Goal: Task Accomplishment & Management: Complete application form

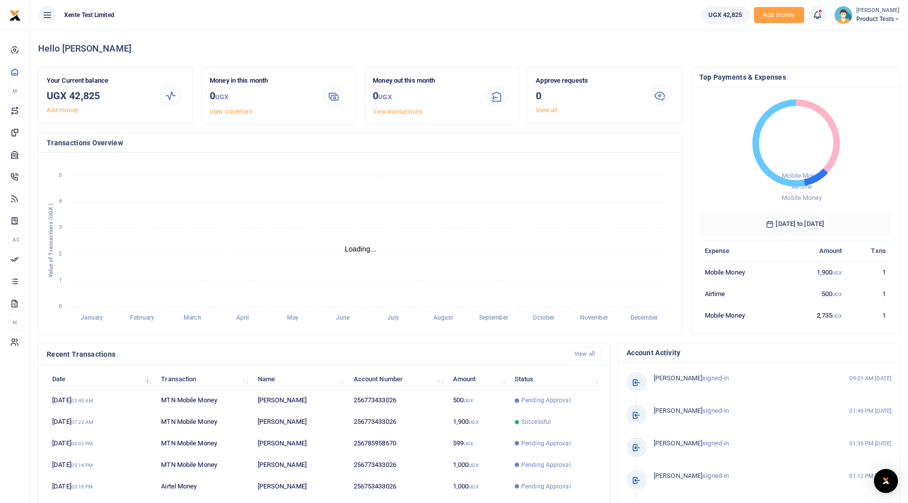
scroll to position [8, 8]
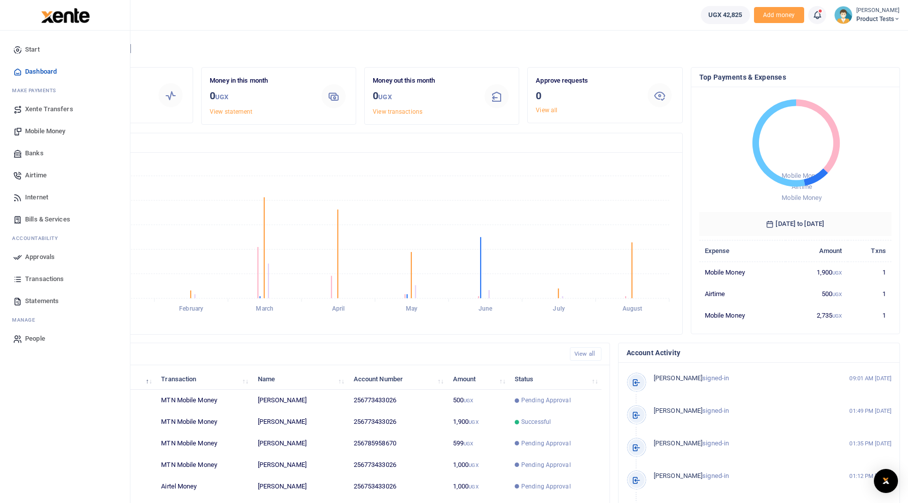
click at [44, 224] on span "Bills & Services" at bounding box center [47, 220] width 45 height 10
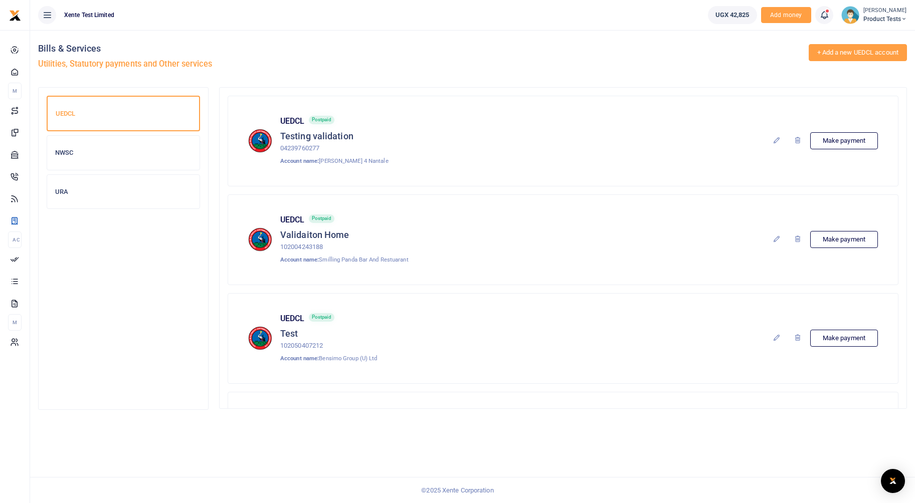
click at [867, 55] on link "+ Add a new UEDCL account" at bounding box center [858, 52] width 99 height 17
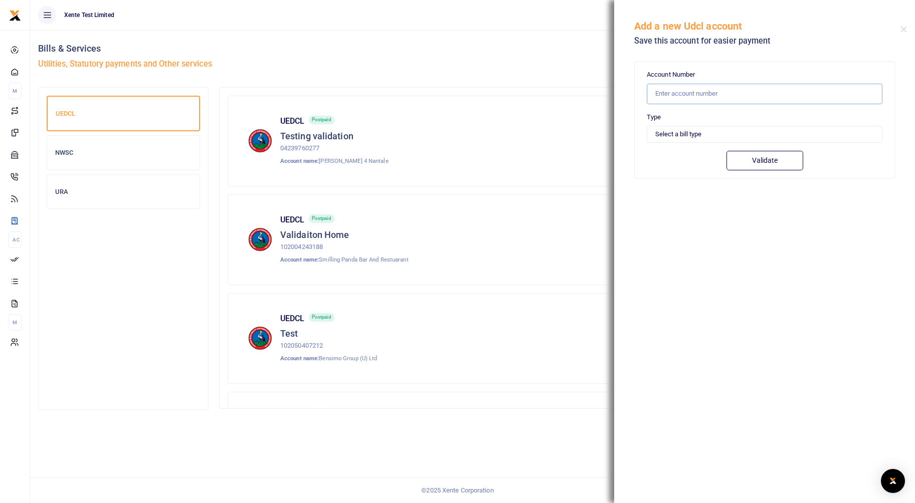
click at [707, 93] on input "text" at bounding box center [765, 94] width 236 height 21
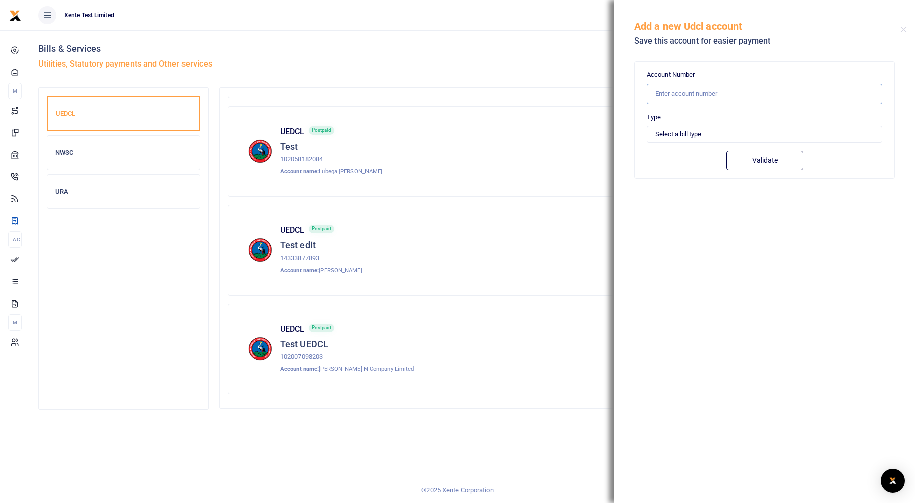
scroll to position [289, 0]
click at [904, 28] on button "Close" at bounding box center [904, 29] width 7 height 7
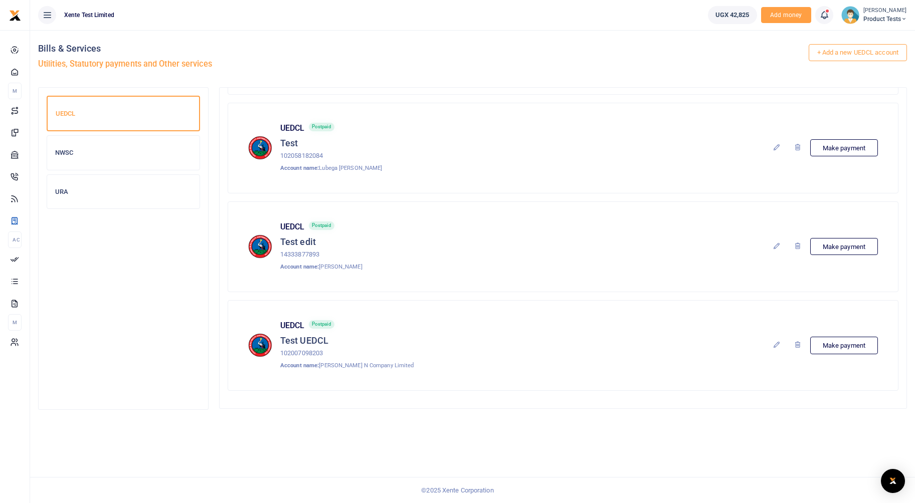
click at [797, 345] on icon at bounding box center [798, 345] width 8 height 8
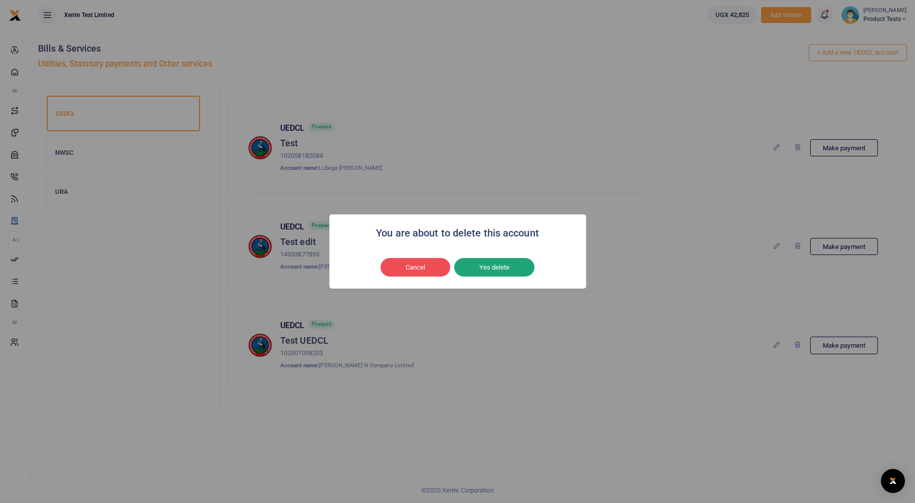
click at [506, 269] on button "Yes delete" at bounding box center [494, 267] width 80 height 19
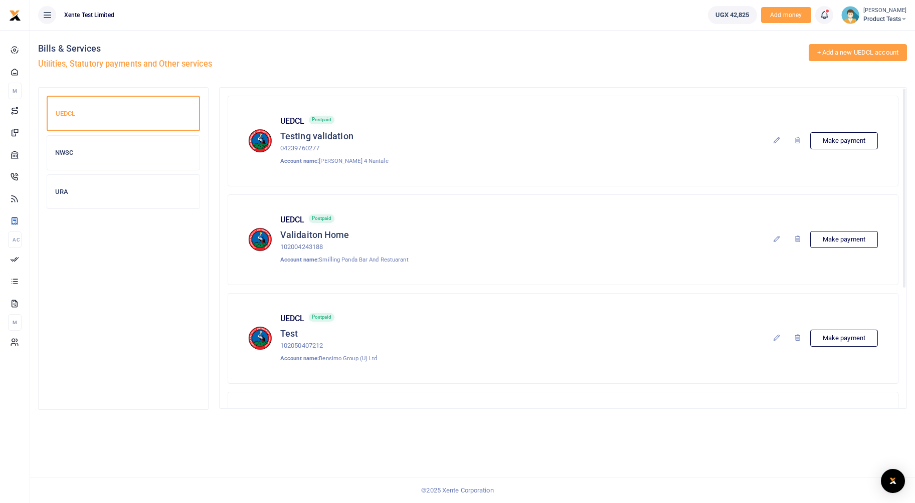
click at [867, 49] on link "+ Add a new UEDCL account" at bounding box center [858, 52] width 99 height 17
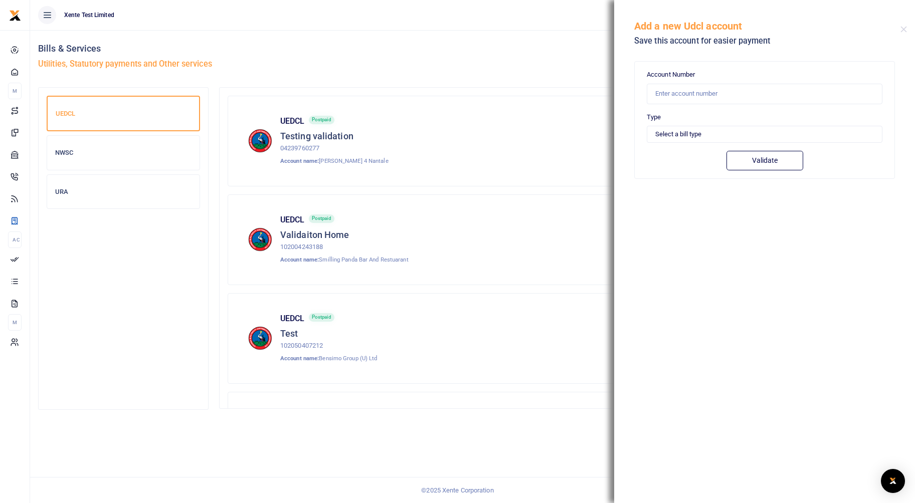
click at [779, 81] on div "Account Number" at bounding box center [765, 87] width 236 height 34
click at [763, 100] on input "text" at bounding box center [765, 94] width 236 height 21
type input "102007098203"
click at [682, 133] on select "Select a bill type Prepaid Postpaid" at bounding box center [765, 134] width 236 height 17
select select "PREPAID"
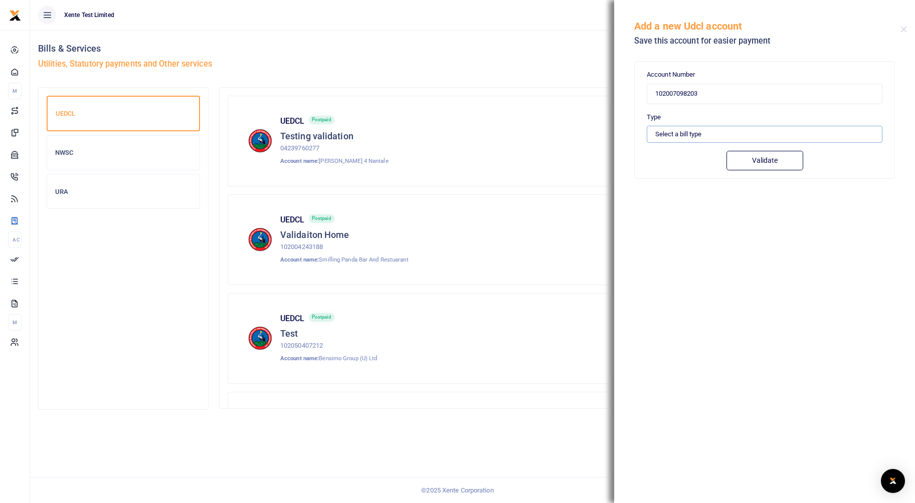
click at [647, 126] on select "Select a bill type Prepaid Postpaid" at bounding box center [765, 134] width 236 height 17
click at [764, 160] on button "Validate" at bounding box center [765, 161] width 77 height 20
type input "102007098203"
type input "[PERSON_NAME] N COMPANY LIMITED"
type input "PREPAID"
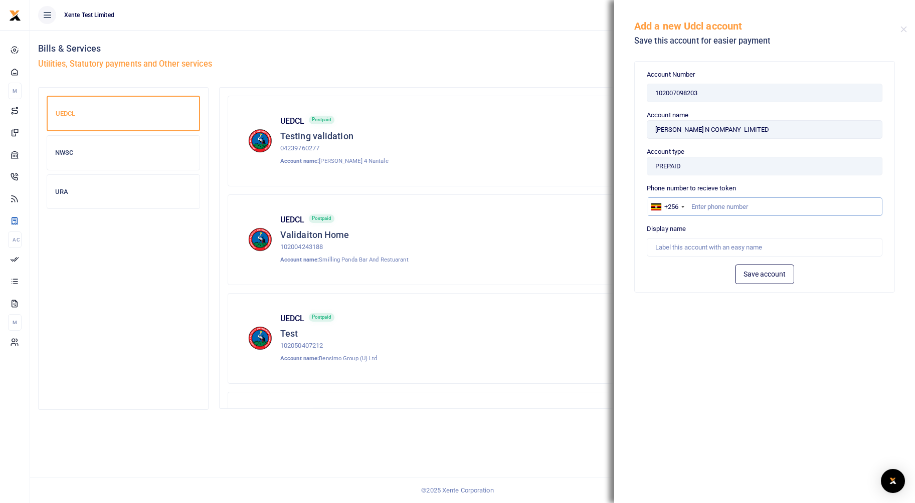
click at [767, 204] on input "text" at bounding box center [765, 207] width 236 height 19
type input "773433026"
click at [746, 242] on input "text" at bounding box center [765, 247] width 236 height 19
type input "Test UEDCL"
click at [782, 273] on button "Save account" at bounding box center [764, 275] width 59 height 20
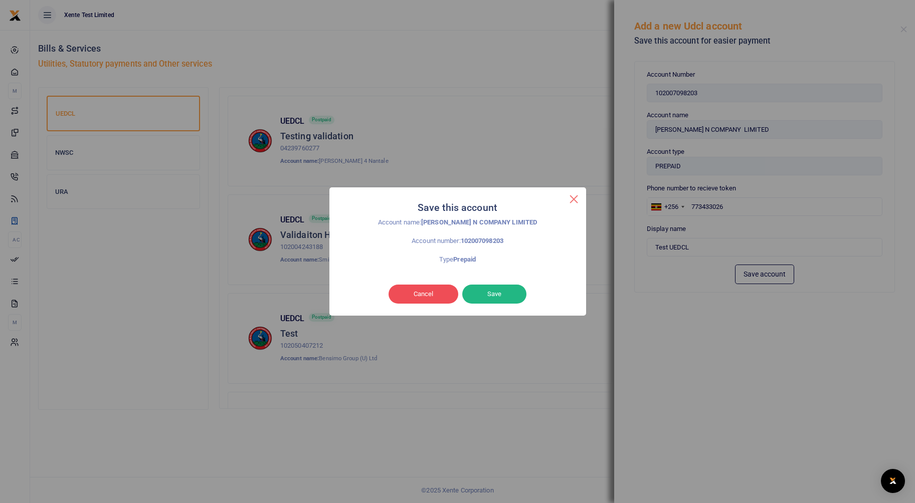
click at [572, 203] on button "×" at bounding box center [574, 200] width 24 height 24
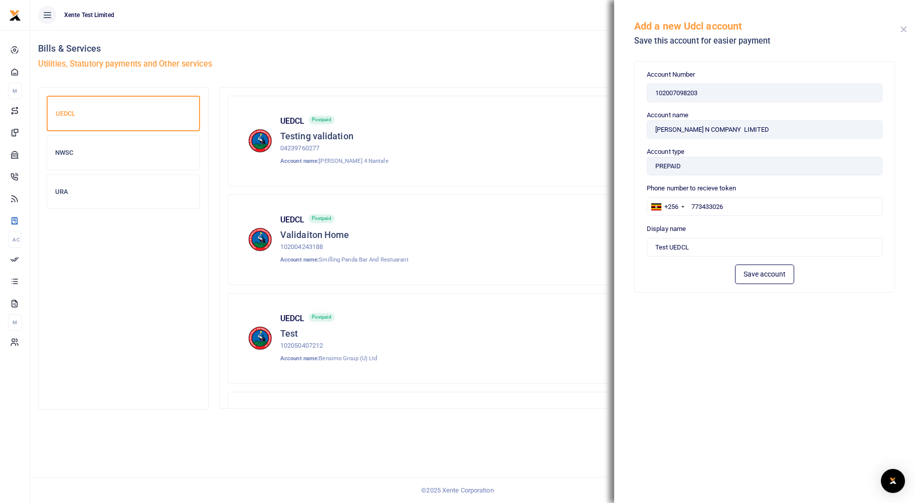
click at [905, 28] on button "Close" at bounding box center [904, 29] width 7 height 7
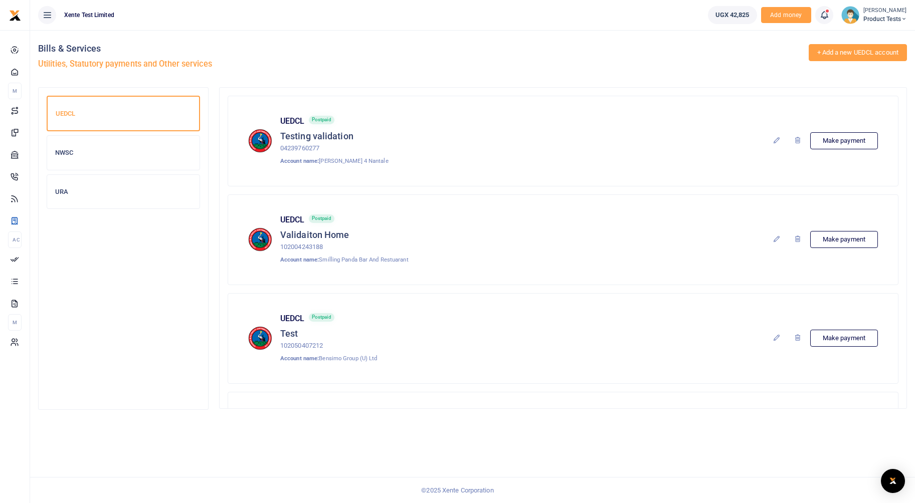
click at [866, 58] on link "+ Add a new UEDCL account" at bounding box center [858, 52] width 99 height 17
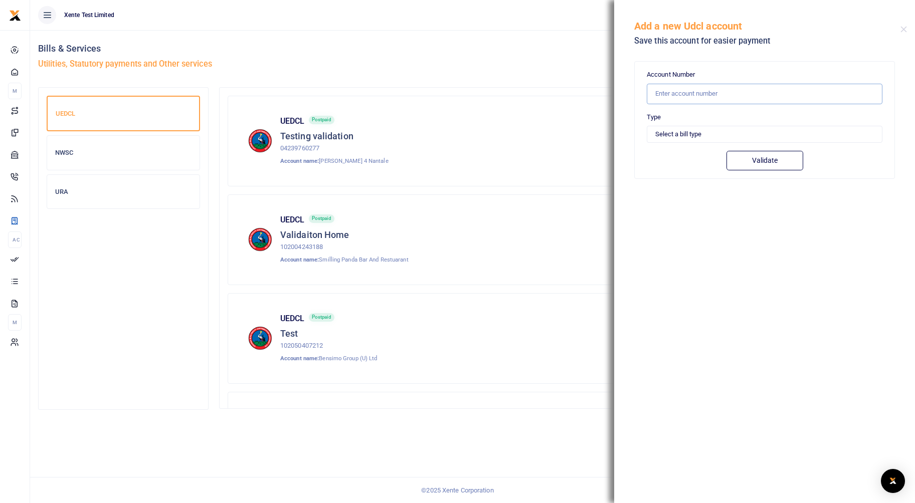
click at [695, 92] on input "text" at bounding box center [765, 94] width 236 height 21
type input "102007098203"
click at [694, 131] on select "Select a bill type Prepaid Postpaid" at bounding box center [765, 134] width 236 height 17
select select "POSTPAID"
click at [647, 126] on select "Select a bill type Prepaid Postpaid" at bounding box center [765, 134] width 236 height 17
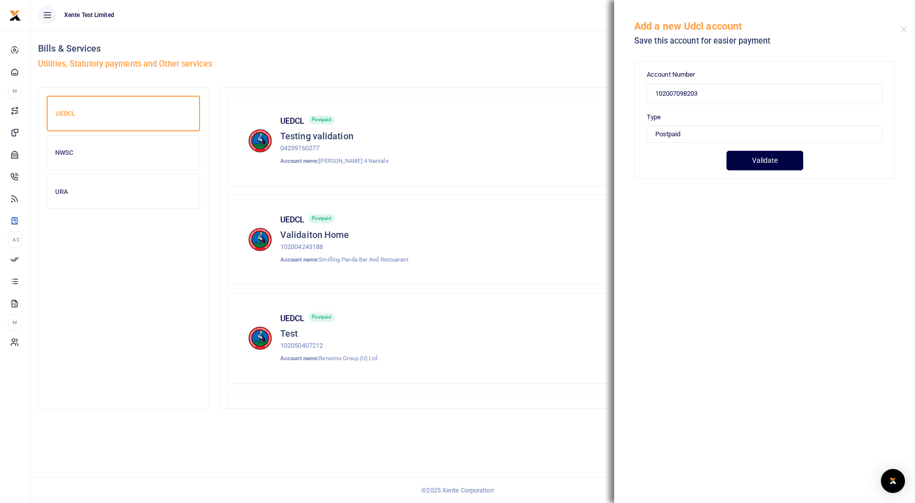
click at [754, 164] on button "Validate" at bounding box center [765, 161] width 77 height 20
type input "102007098203"
type input "[PERSON_NAME] N COMPANY LIMITED"
type input "POSTPAID"
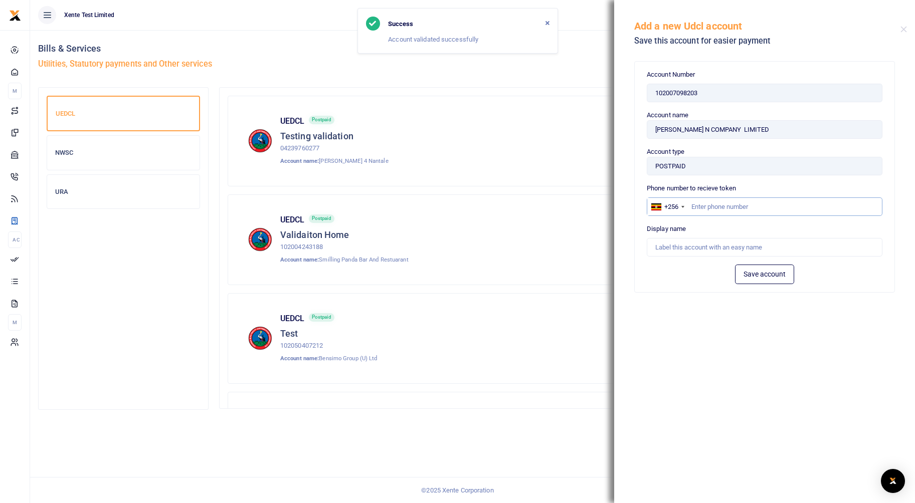
click at [742, 213] on input "text" at bounding box center [765, 207] width 236 height 19
type input "773433026"
click at [788, 252] on input "text" at bounding box center [765, 247] width 236 height 19
type input "Test UEDCL"
click at [785, 278] on button "Save account" at bounding box center [764, 275] width 59 height 20
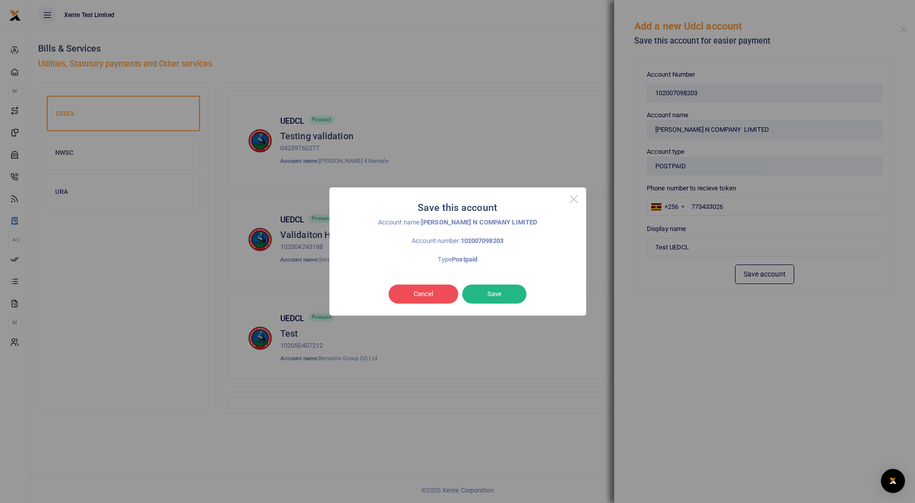
click at [576, 198] on button "×" at bounding box center [574, 200] width 24 height 24
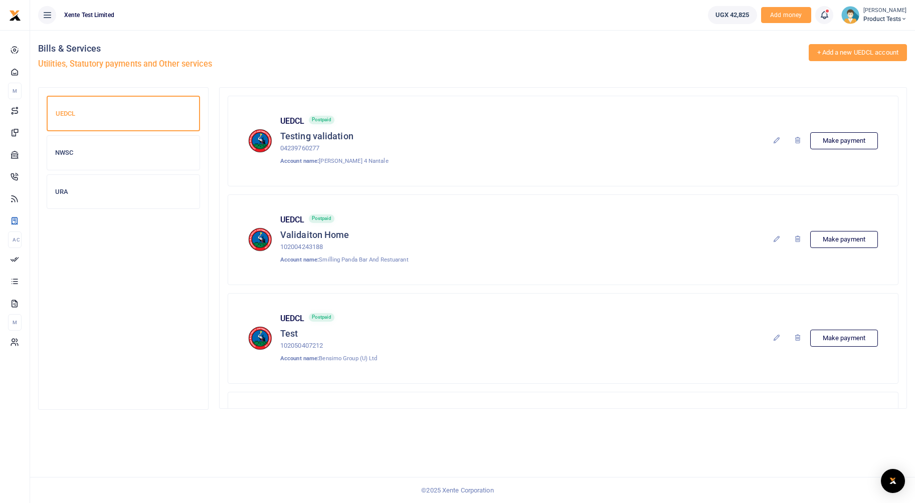
click at [868, 58] on link "+ Add a new UEDCL account" at bounding box center [858, 52] width 99 height 17
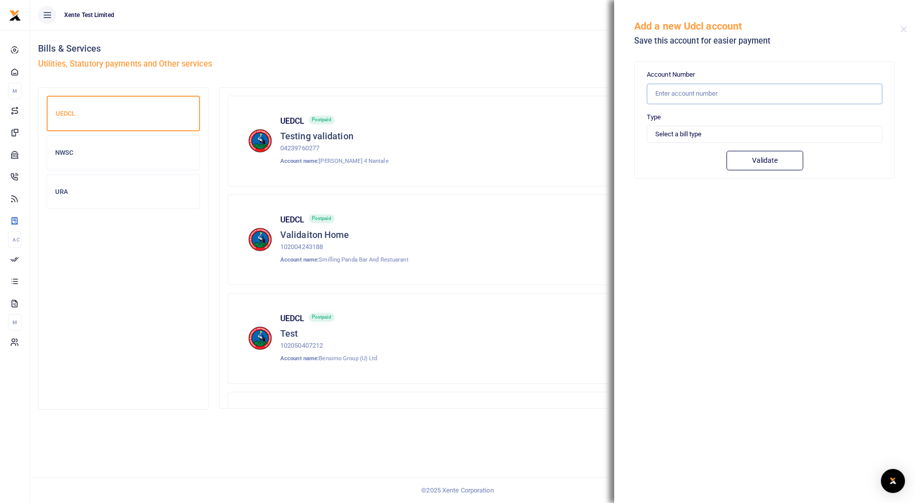
click at [761, 97] on input "text" at bounding box center [765, 94] width 236 height 21
type input "102007098203"
click at [678, 139] on select "Select a bill type Prepaid Postpaid" at bounding box center [765, 134] width 236 height 17
select select "PREPAID"
click at [647, 126] on select "Select a bill type Prepaid Postpaid" at bounding box center [765, 134] width 236 height 17
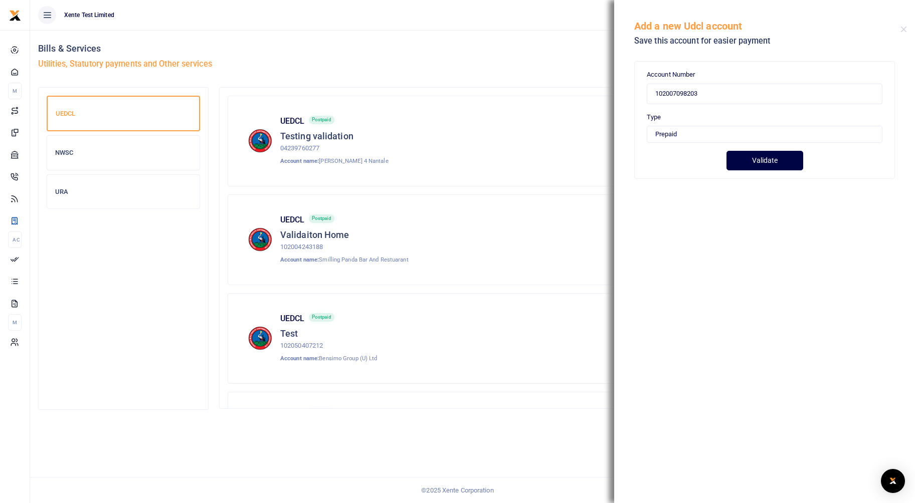
click at [758, 158] on button "Validate" at bounding box center [765, 161] width 77 height 20
type input "102007098203"
type input "[PERSON_NAME] N COMPANY LIMITED"
type input "PREPAID"
